Goal: Information Seeking & Learning: Find specific page/section

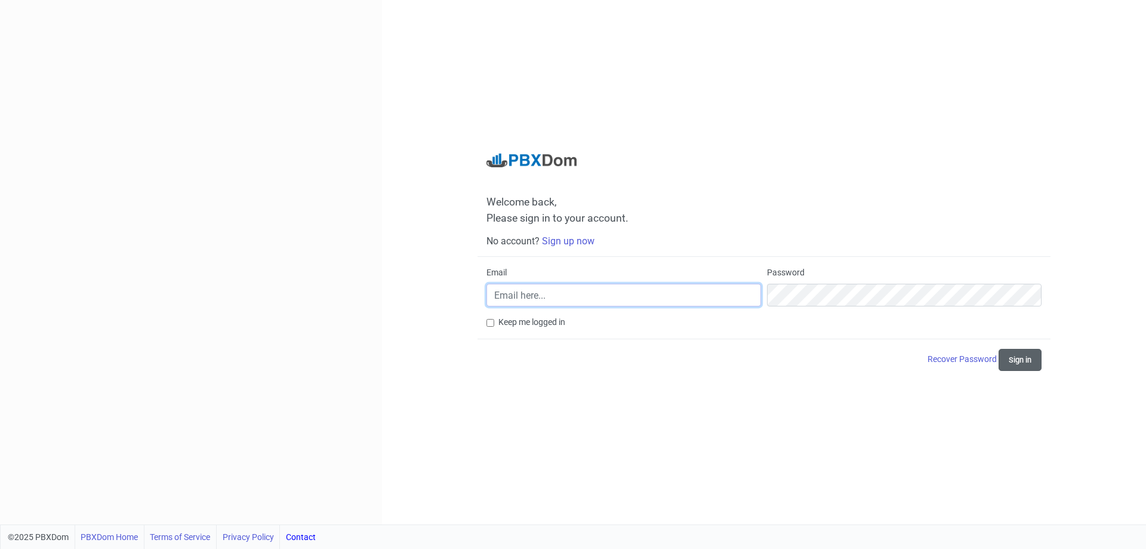
type input "[PERSON_NAME][EMAIL_ADDRESS][PERSON_NAME][DOMAIN_NAME]"
click at [1029, 360] on button "Sign in" at bounding box center [1020, 360] width 43 height 22
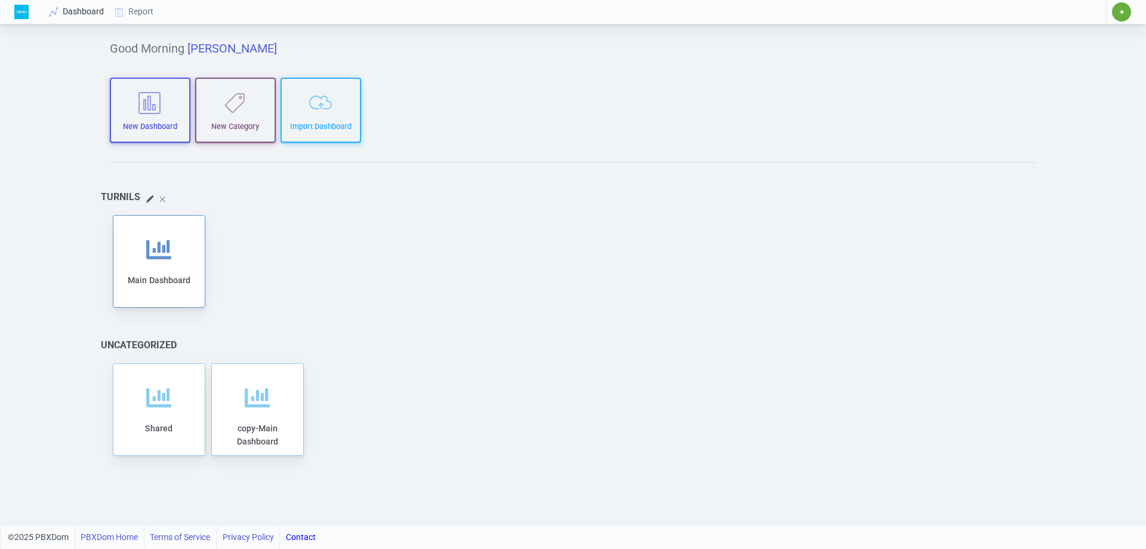
click at [81, 16] on link "Dashboard" at bounding box center [77, 12] width 66 height 22
click at [1126, 10] on span "✷" at bounding box center [1121, 11] width 19 height 19
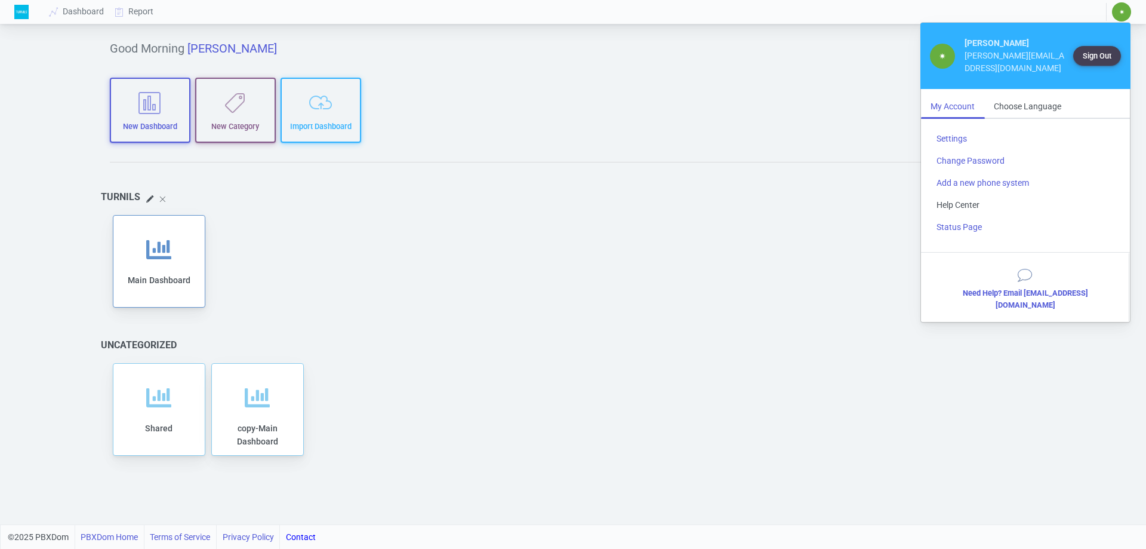
click at [958, 194] on link "Help Center" at bounding box center [1025, 205] width 197 height 22
